Goal: Task Accomplishment & Management: Manage account settings

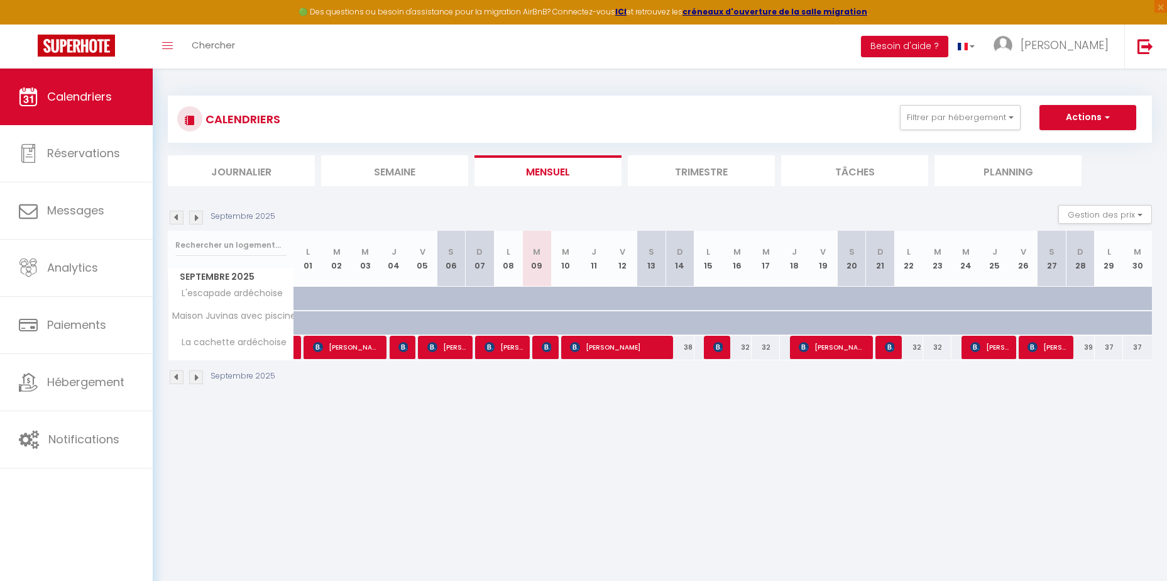
click at [759, 451] on body "🟢 Des questions ou besoin d'assistance pour la migration AirBnB? Connectez-vous…" at bounding box center [583, 359] width 1167 height 581
click at [503, 345] on span "[PERSON_NAME]" at bounding box center [504, 347] width 38 height 24
select select "OK"
select select "KO"
select select "0"
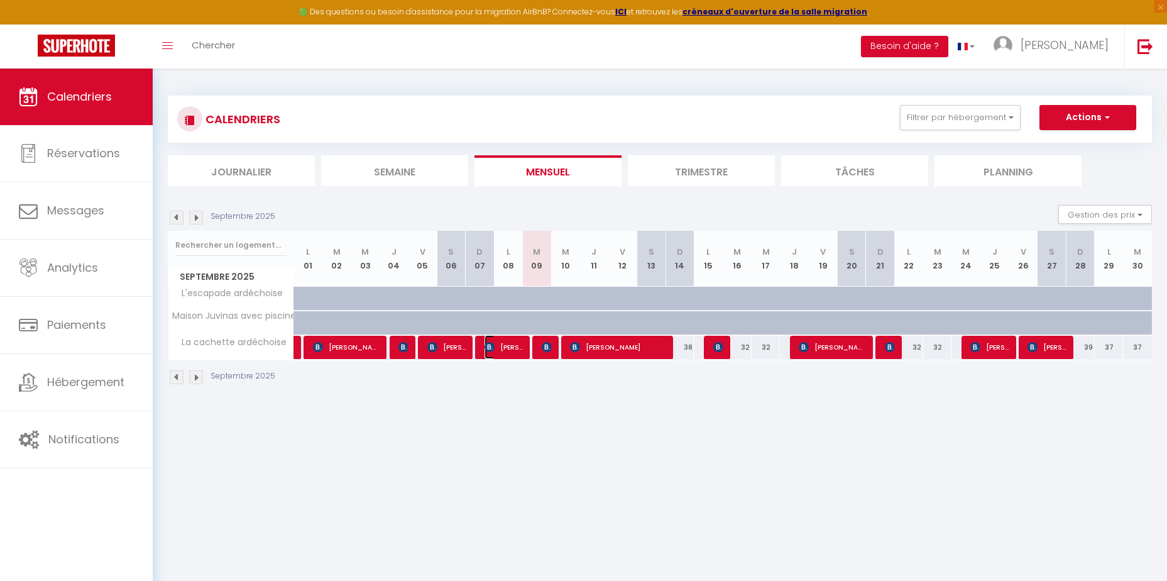
select select "0"
select select "1"
select select
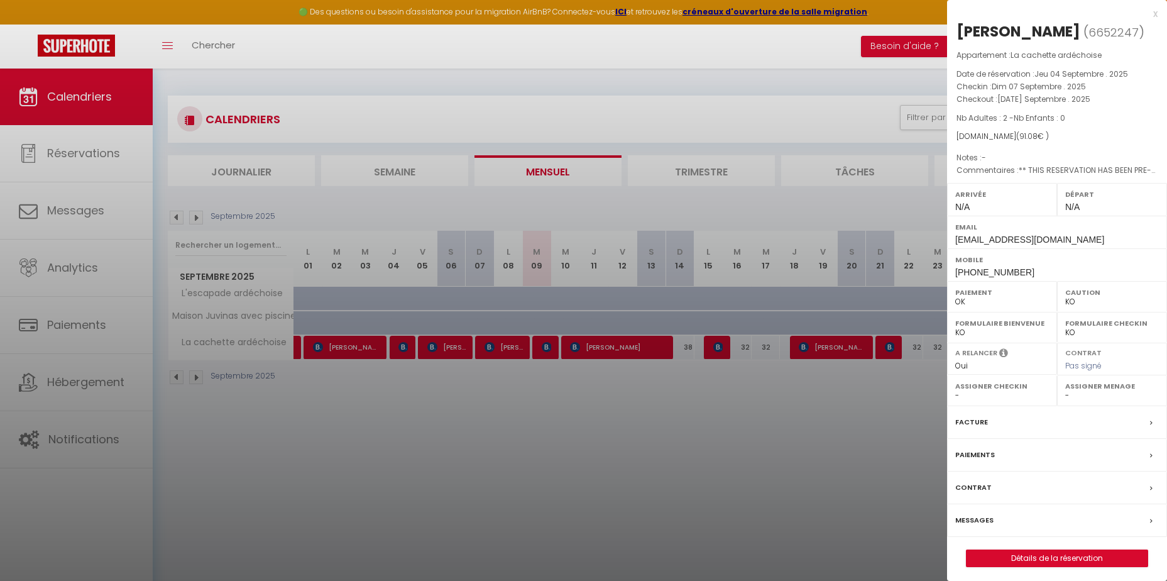
click at [986, 452] on label "Paiements" at bounding box center [975, 454] width 40 height 13
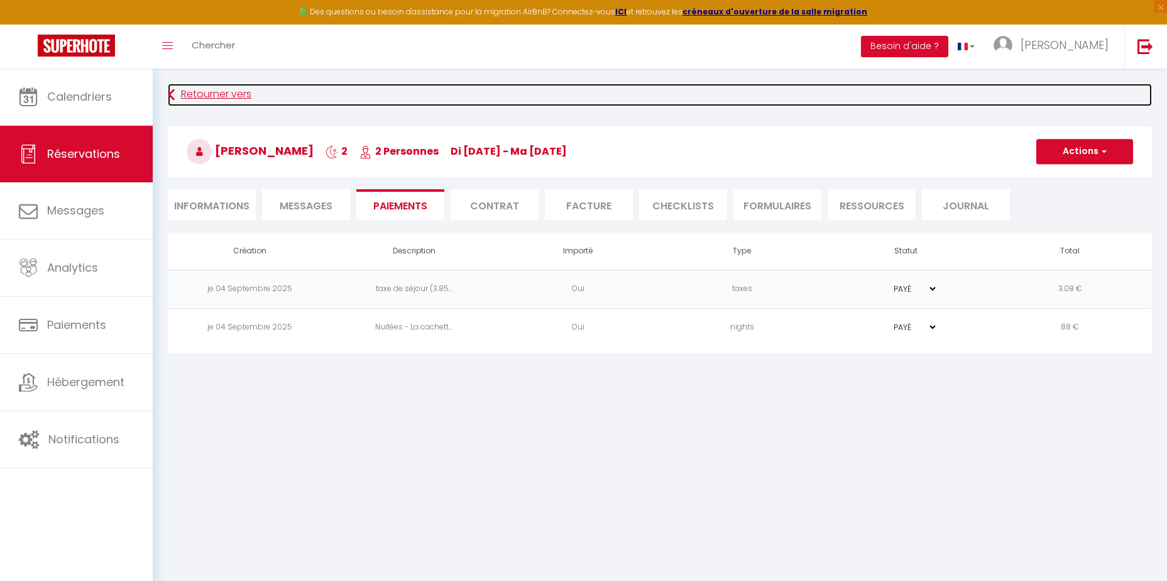
click at [222, 98] on link "Retourner vers" at bounding box center [660, 95] width 984 height 23
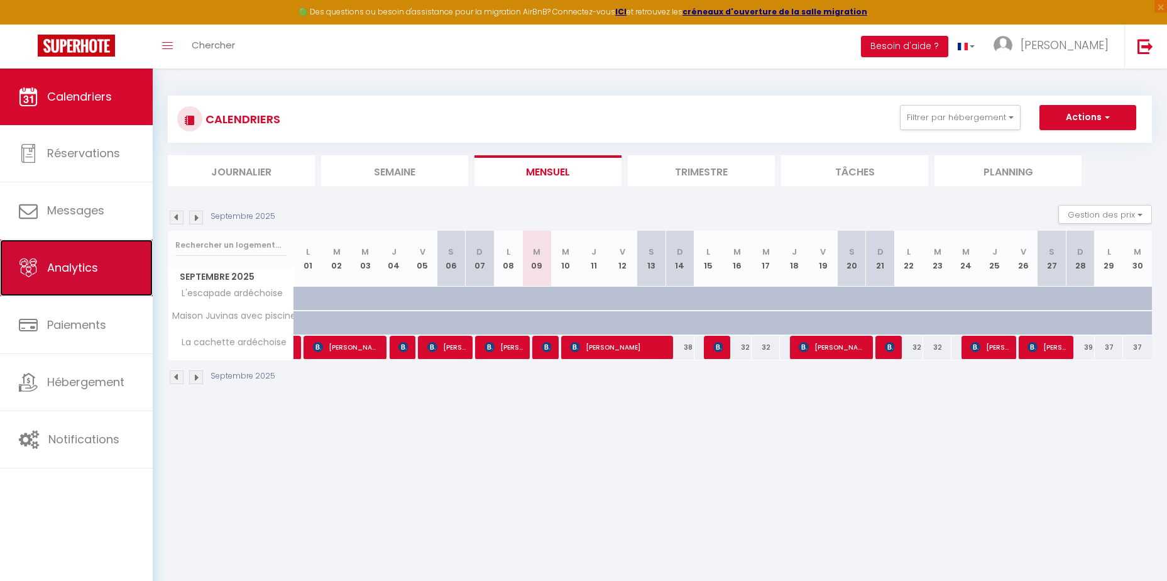
click at [80, 257] on link "Analytics" at bounding box center [76, 267] width 153 height 57
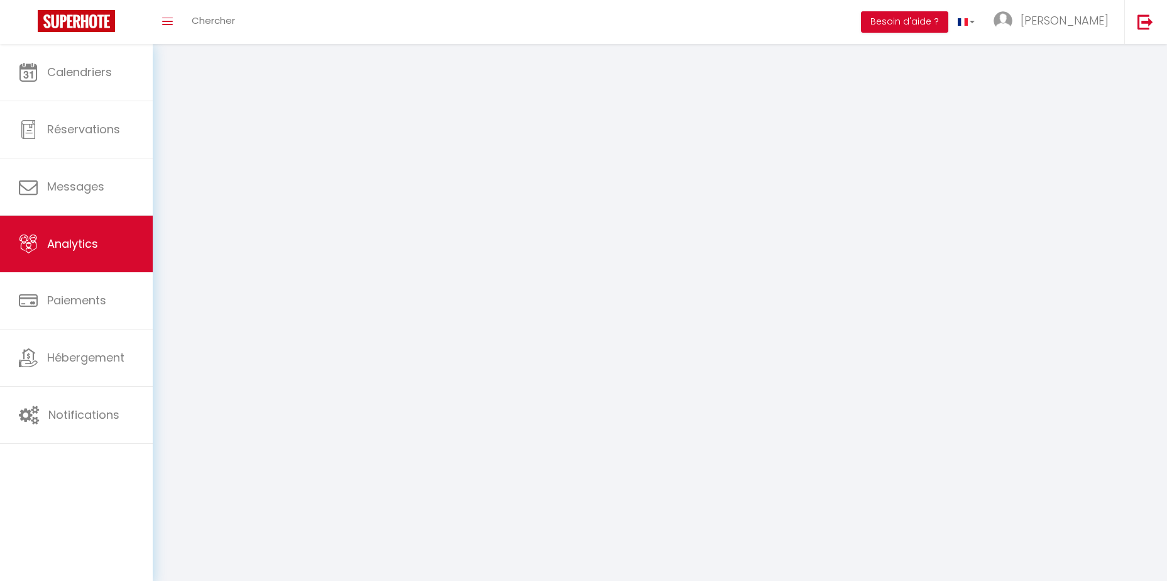
select select "2025"
select select "9"
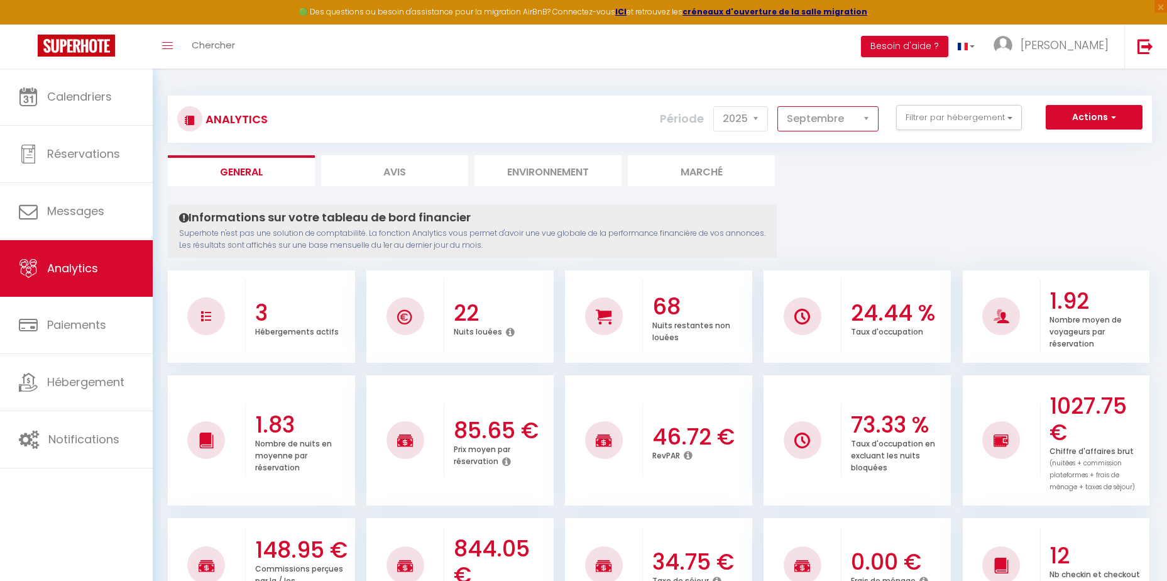
click at [834, 121] on select "[PERSON_NAME] Mars [PERSON_NAME] Juin Juillet Août Septembre Octobre Novembre D…" at bounding box center [828, 118] width 101 height 25
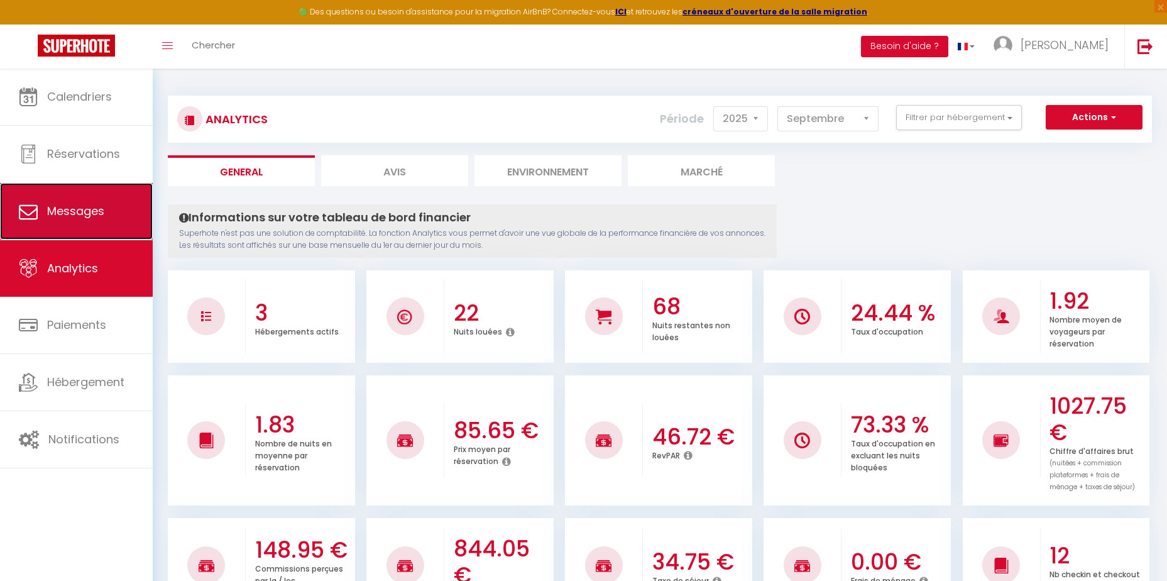
click at [106, 216] on link "Messages" at bounding box center [76, 211] width 153 height 57
select select "message"
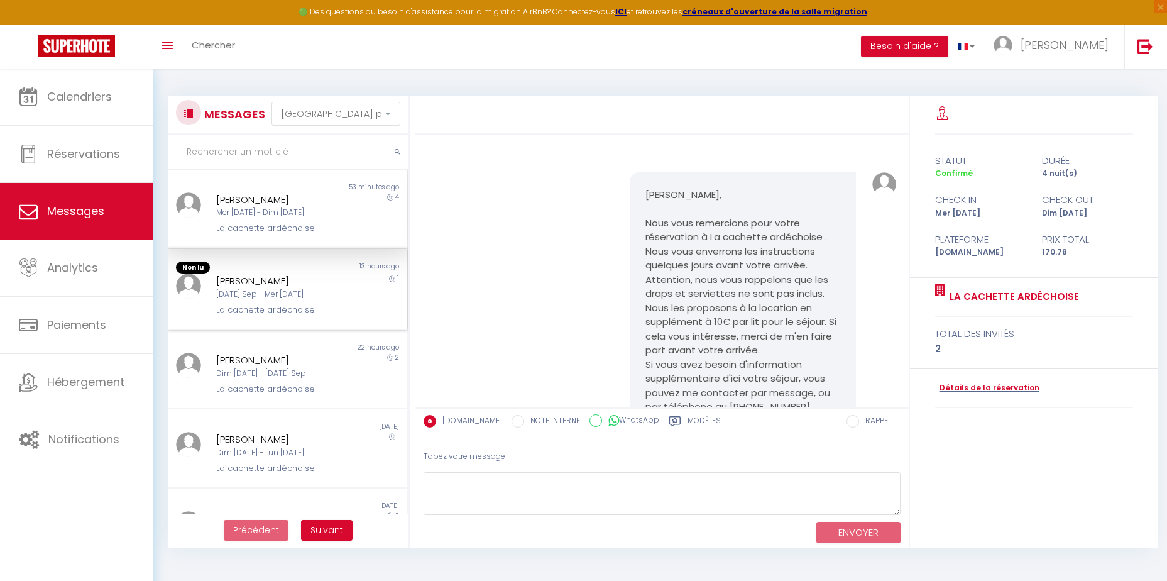
click at [286, 283] on div "[PERSON_NAME]" at bounding box center [277, 280] width 123 height 15
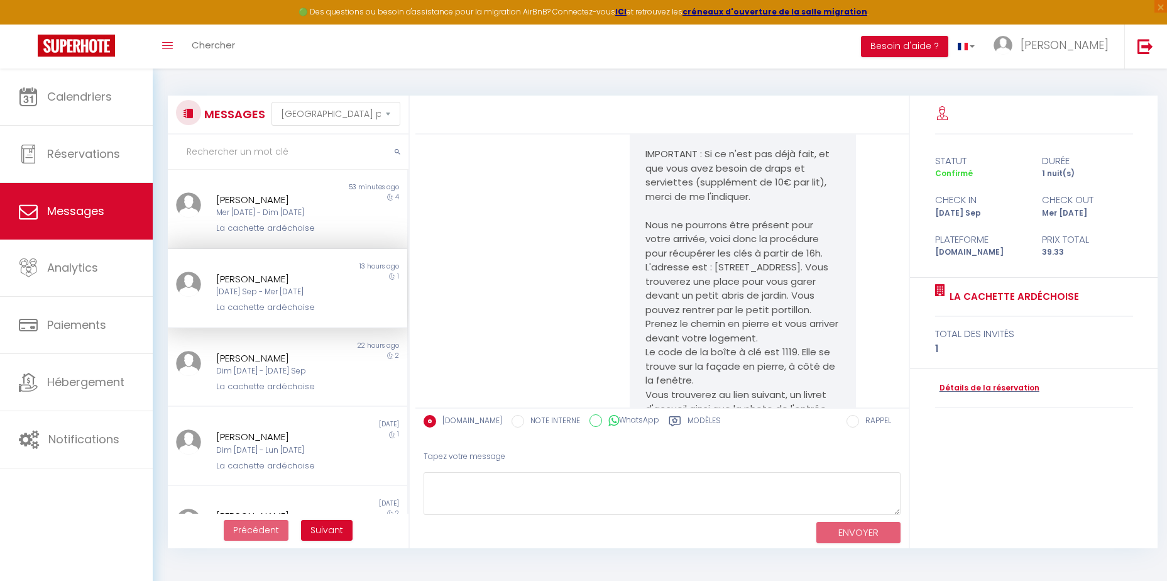
scroll to position [817, 0]
